Goal: Information Seeking & Learning: Check status

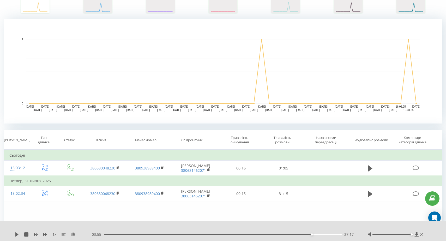
scroll to position [97, 0]
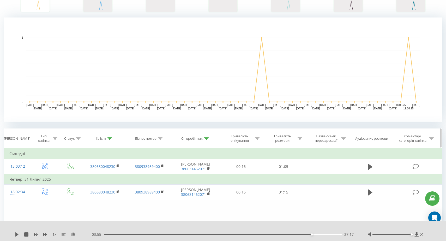
click at [108, 137] on icon at bounding box center [110, 138] width 5 height 3
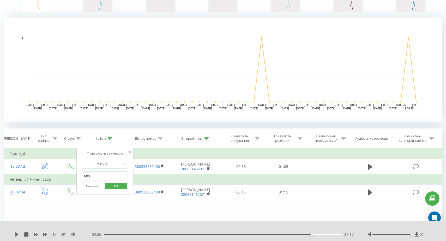
drag, startPoint x: 102, startPoint y: 175, endPoint x: 80, endPoint y: 177, distance: 22.8
click at [80, 177] on div "Фільтрувати за умовою Містить 8230 Скасувати OK" at bounding box center [105, 171] width 57 height 47
click at [159, 140] on div at bounding box center [160, 138] width 5 height 4
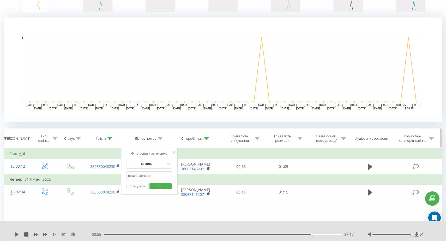
click at [204, 137] on icon at bounding box center [206, 138] width 5 height 3
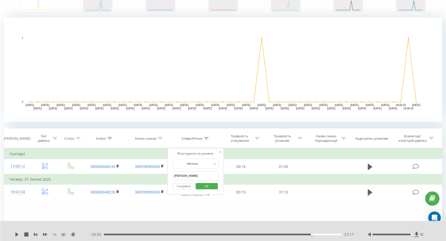
click at [200, 176] on input "[PERSON_NAME]" at bounding box center [196, 175] width 46 height 9
click at [185, 204] on div "Фільтрувати за умовою Дорівнює Введіть значення Скасувати OK Фільтрувати за умо…" at bounding box center [223, 206] width 439 height 117
click at [208, 186] on span "OK" at bounding box center [206, 186] width 15 height 8
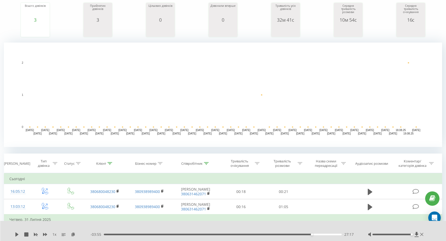
scroll to position [55, 0]
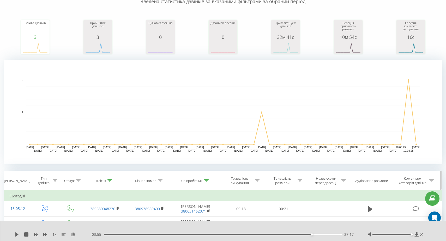
click at [110, 180] on icon at bounding box center [110, 180] width 5 height 3
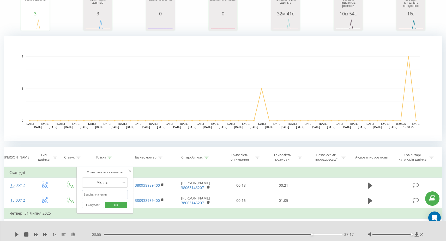
scroll to position [85, 0]
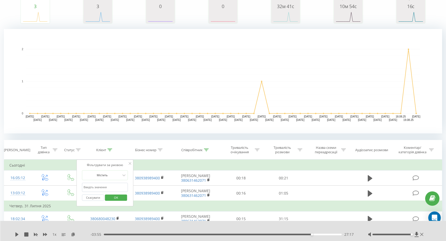
click at [119, 198] on span "OK" at bounding box center [116, 197] width 15 height 8
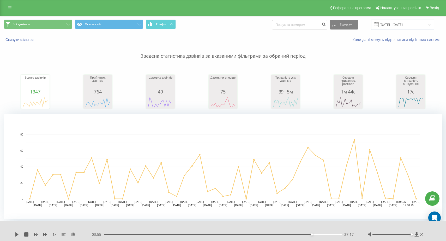
click at [379, 25] on span at bounding box center [376, 24] width 5 height 5
click at [425, 26] on input "[DATE] - [DATE]" at bounding box center [402, 25] width 63 height 10
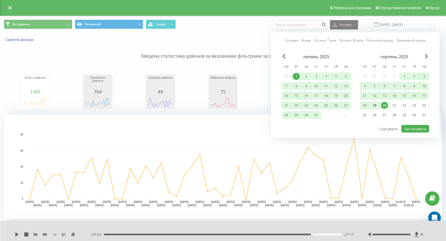
click at [375, 105] on div "19" at bounding box center [374, 105] width 7 height 7
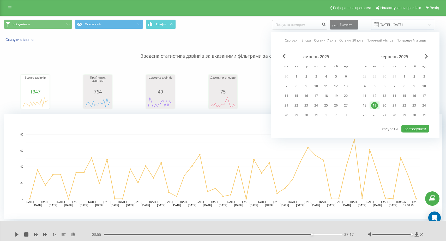
click at [375, 105] on div "19" at bounding box center [374, 105] width 7 height 7
click at [409, 127] on button "Застосувати" at bounding box center [416, 129] width 28 height 8
type input "[DATE] - [DATE]"
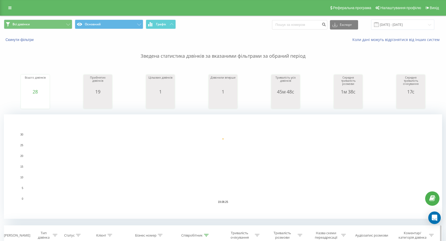
scroll to position [3, 0]
